Goal: Communication & Community: Ask a question

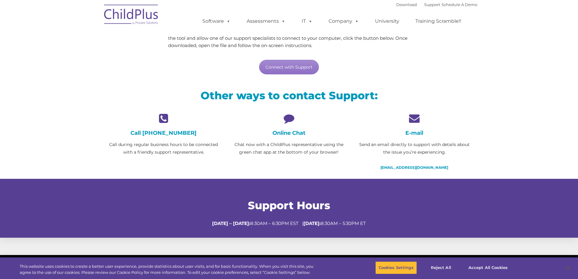
scroll to position [175, 0]
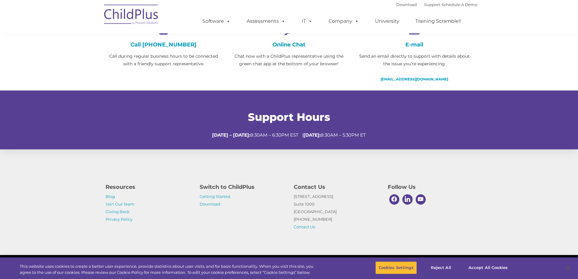
click at [300, 42] on h4 "Online Chat" at bounding box center [289, 44] width 116 height 7
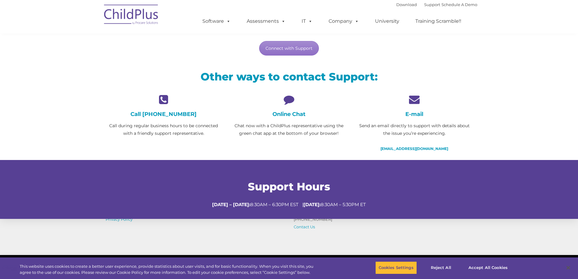
scroll to position [0, 0]
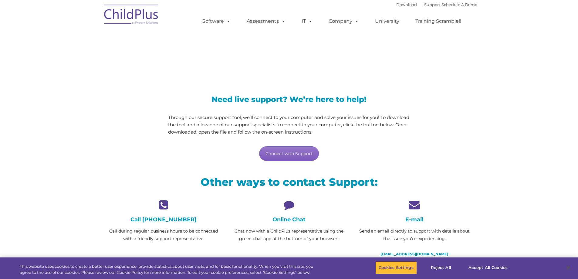
click at [290, 156] on link "Connect with Support" at bounding box center [289, 153] width 60 height 15
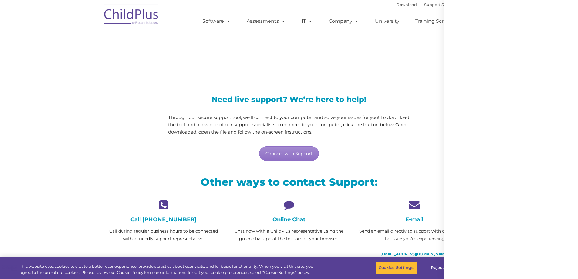
click at [573, 274] on div at bounding box center [573, 274] width 0 height 0
click at [528, 243] on div at bounding box center [510, 139] width 133 height 279
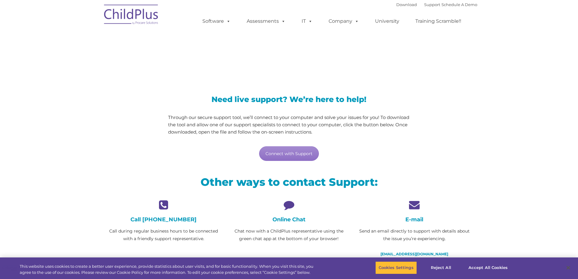
click at [293, 141] on div "Need live support? We’re here to help! Through our secure support tool, we’ll c…" at bounding box center [289, 128] width 242 height 65
drag, startPoint x: 295, startPoint y: 162, endPoint x: 295, endPoint y: 159, distance: 3.3
click at [295, 162] on div "Need live support? We’re here to help! Through our secure support tool, we’ll c…" at bounding box center [288, 122] width 251 height 90
click at [295, 154] on link "Connect with Support" at bounding box center [289, 153] width 60 height 15
click at [407, 17] on ul "Software ChildPlus: The original and most widely-used Head Start data managemen…" at bounding box center [333, 21] width 287 height 24
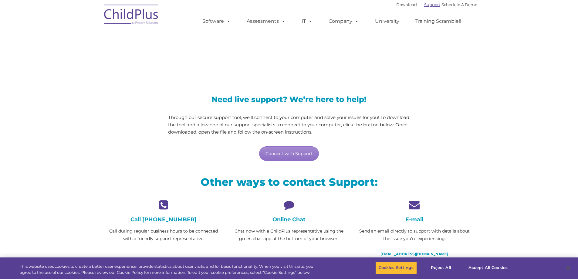
click at [424, 6] on link "Support" at bounding box center [432, 4] width 16 height 5
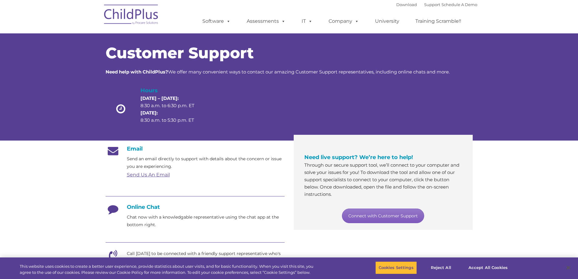
click at [361, 214] on link "Connect with Customer Support" at bounding box center [383, 215] width 82 height 15
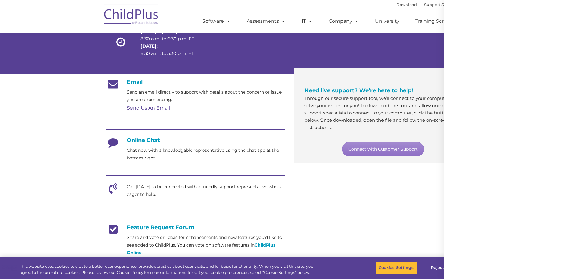
scroll to position [66, 0]
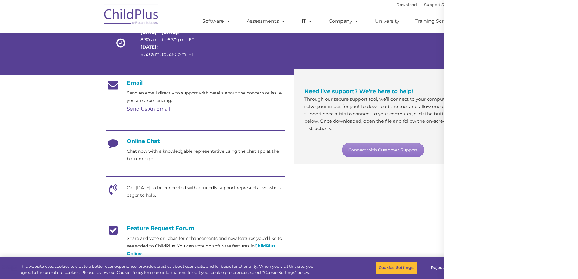
click at [156, 141] on h4 "Online Chat" at bounding box center [195, 141] width 179 height 7
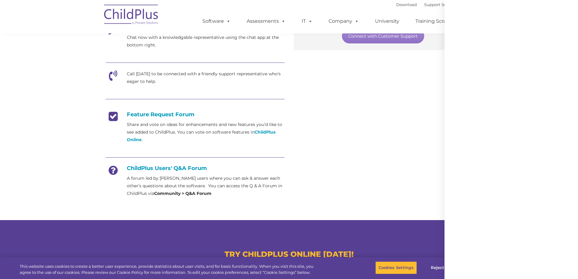
scroll to position [182, 0]
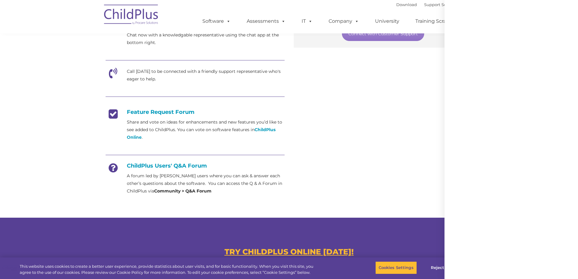
click at [568, 6] on div at bounding box center [510, 139] width 133 height 279
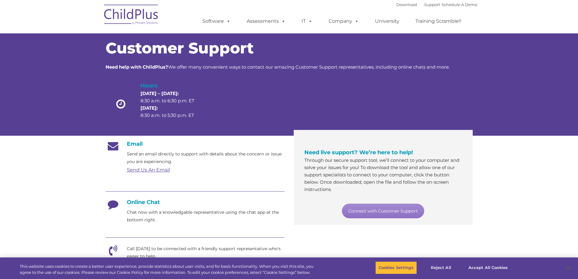
scroll to position [0, 0]
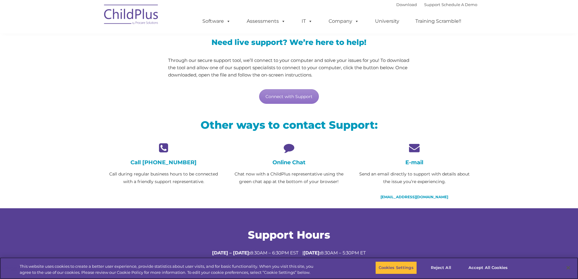
scroll to position [61, 0]
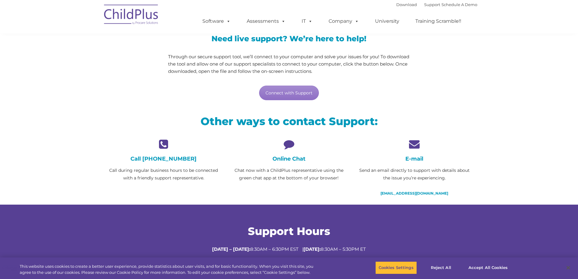
click at [290, 145] on icon at bounding box center [289, 144] width 116 height 11
click at [274, 167] on p "Chat now with a ChildPlus representative using the green chat app at the bottom…" at bounding box center [289, 173] width 116 height 15
click at [475, 269] on button "Accept All Cookies" at bounding box center [488, 267] width 46 height 13
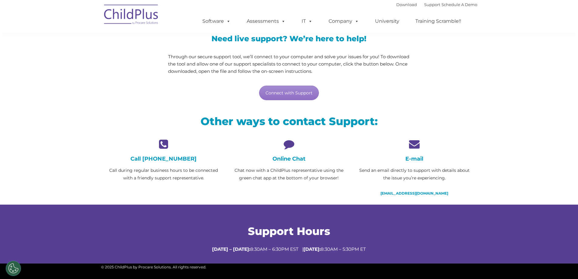
click at [294, 153] on div "Online Chat Chat now with a ChildPlus representative using the green chat app a…" at bounding box center [289, 160] width 116 height 43
click at [293, 160] on h4 "Online Chat" at bounding box center [289, 158] width 116 height 7
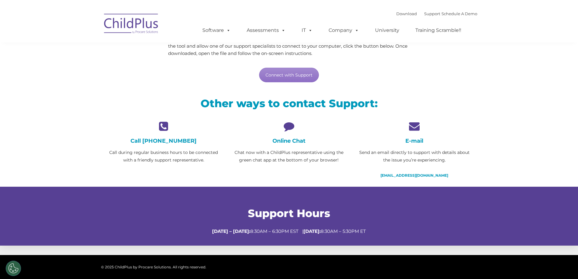
scroll to position [184, 0]
